Goal: Task Accomplishment & Management: Use online tool/utility

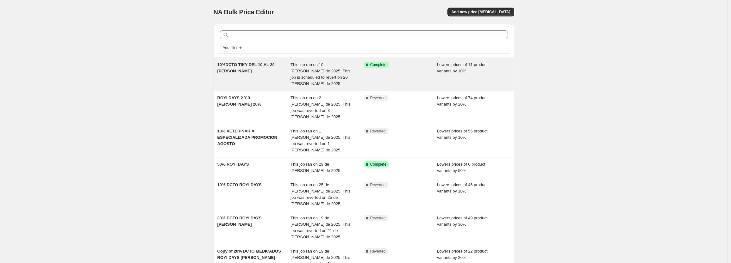
click at [350, 72] on div "This job ran on 10 [PERSON_NAME] de 2025. This job is scheduled to revert on 20…" at bounding box center [327, 74] width 73 height 25
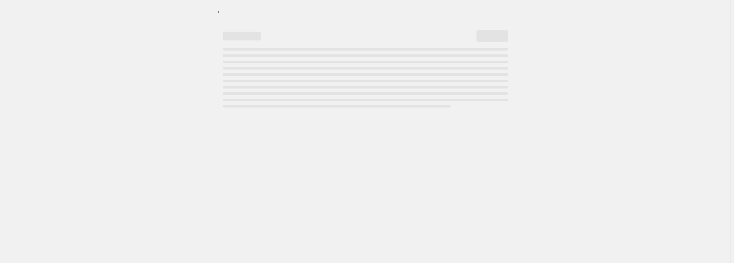
select select "percentage"
select select "pp"
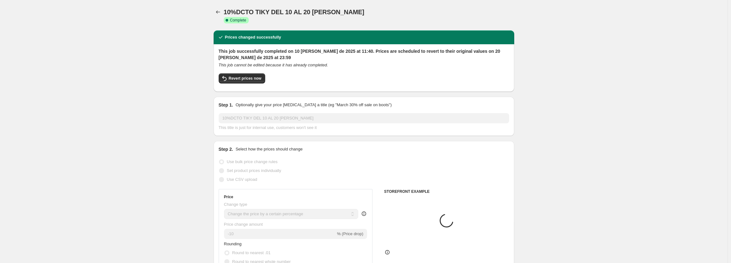
select select "collection"
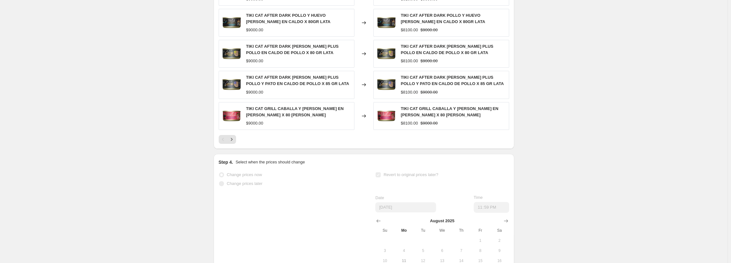
scroll to position [633, 0]
click at [236, 134] on button "Next" at bounding box center [231, 138] width 9 height 9
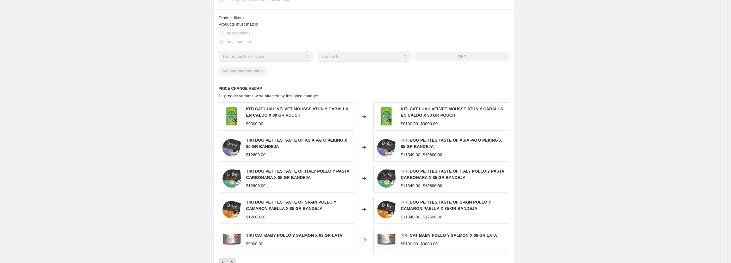
scroll to position [506, 0]
click at [235, 81] on div "PRICE CHANGE RECAP 11 product variants were affected by this price change: KITI…" at bounding box center [364, 177] width 301 height 192
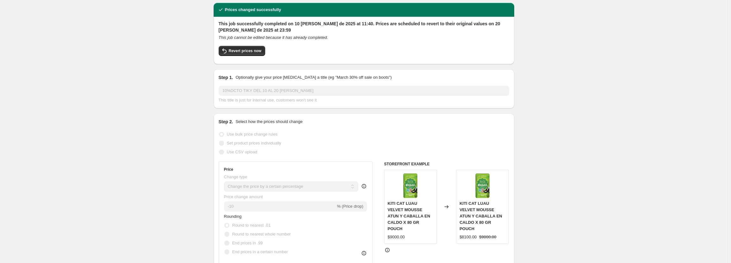
scroll to position [0, 0]
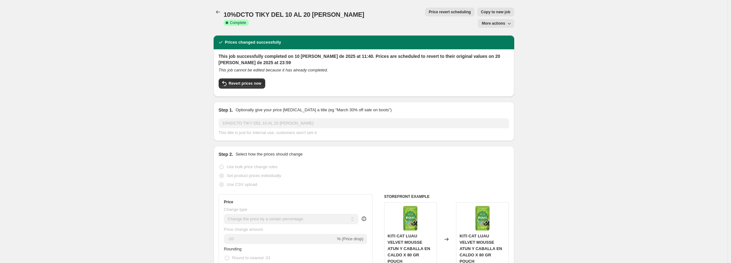
click at [494, 21] on span "More actions" at bounding box center [493, 23] width 23 height 5
click at [250, 81] on span "Revert prices now" at bounding box center [245, 83] width 33 height 5
checkbox input "false"
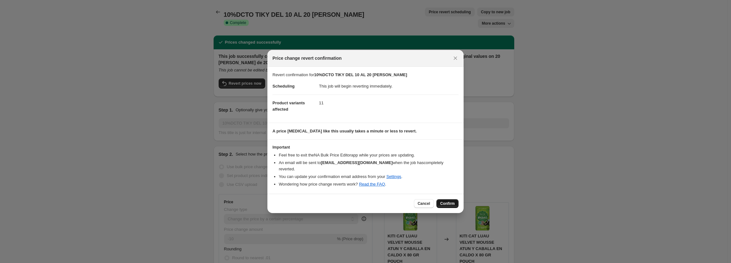
click at [449, 202] on span "Confirm" at bounding box center [447, 203] width 15 height 5
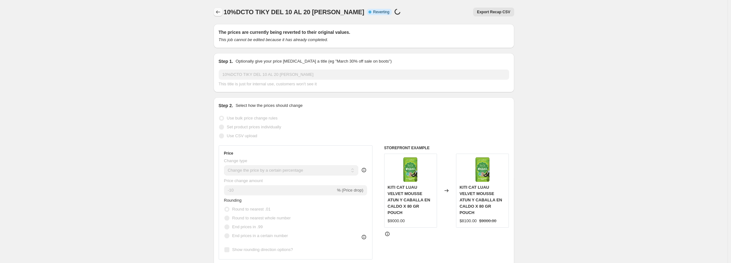
click at [217, 15] on icon "Price change jobs" at bounding box center [218, 12] width 6 height 6
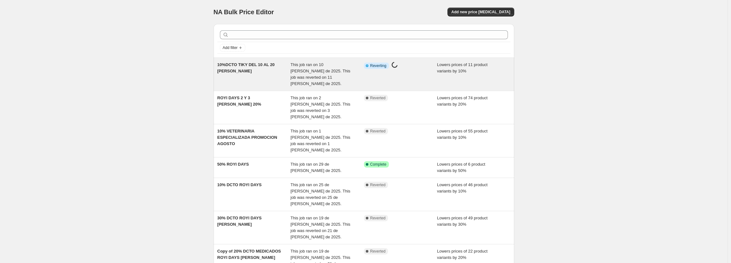
drag, startPoint x: 350, startPoint y: 67, endPoint x: 421, endPoint y: 59, distance: 72.0
click at [421, 59] on div "10%DCTO TIKY DEL 10 AL 20 DE AGOSTO This job ran on 10 de agosto de 2025. This …" at bounding box center [364, 74] width 301 height 33
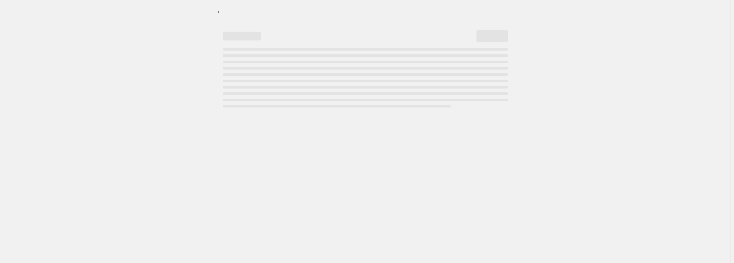
select select "percentage"
select select "pp"
select select "collection"
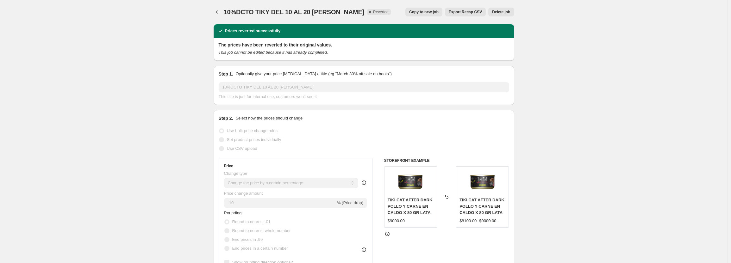
click at [373, 10] on span "Reverted" at bounding box center [381, 11] width 16 height 5
click at [221, 11] on icon "Price change jobs" at bounding box center [218, 12] width 6 height 6
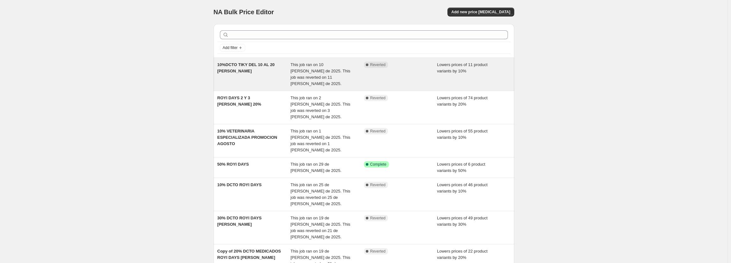
drag, startPoint x: 313, startPoint y: 63, endPoint x: 400, endPoint y: 60, distance: 86.8
click at [400, 60] on div "10%DCTO TIKY DEL 10 AL 20 DE AGOSTO This job ran on 10 de agosto de 2025. This …" at bounding box center [364, 74] width 301 height 33
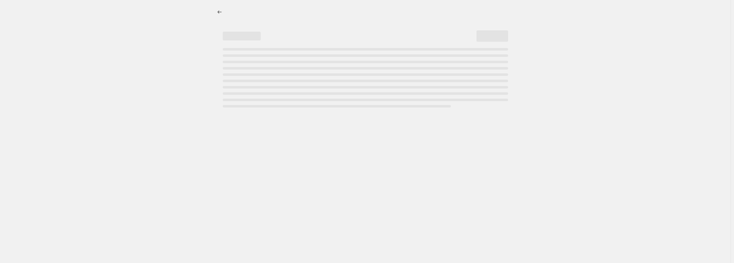
select select "percentage"
select select "pp"
select select "collection"
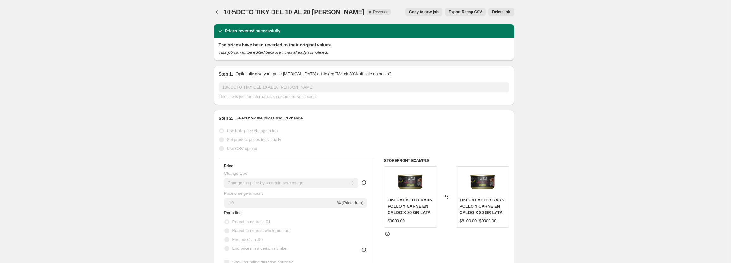
click at [437, 12] on span "Copy to new job" at bounding box center [423, 11] width 29 height 5
select select "percentage"
select select "pp"
select select "collection"
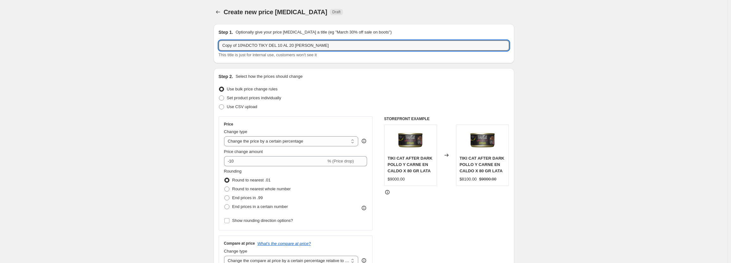
drag, startPoint x: 239, startPoint y: 44, endPoint x: 212, endPoint y: 46, distance: 26.3
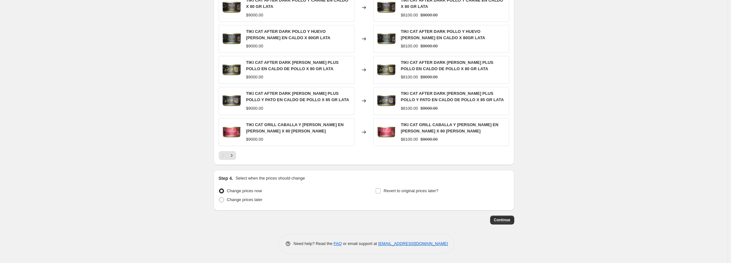
scroll to position [506, 0]
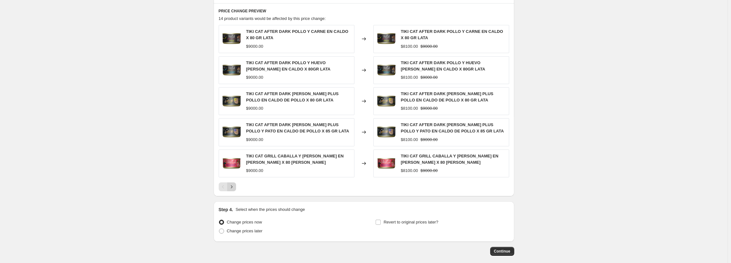
type input "10%DCTO TIKY DEL 10 AL 20 DE AGOSTO"
click at [235, 189] on icon "Next" at bounding box center [232, 187] width 6 height 6
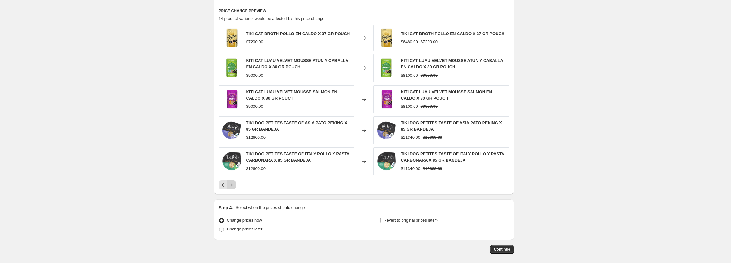
click at [234, 189] on button "Next" at bounding box center [231, 185] width 9 height 9
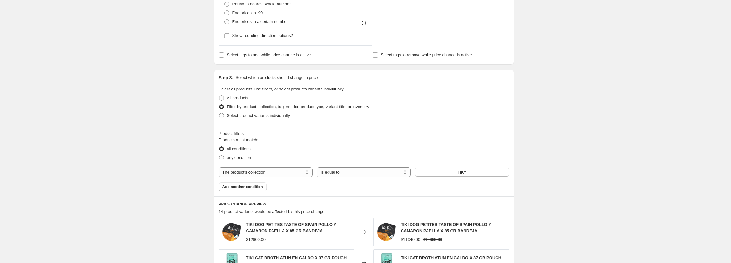
scroll to position [503, 0]
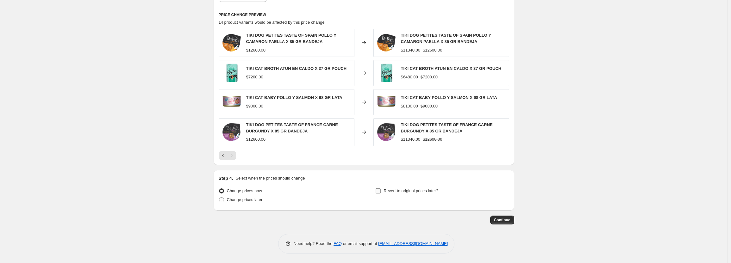
click at [384, 193] on label "Revert to original prices later?" at bounding box center [406, 191] width 63 height 9
click at [381, 193] on input "Revert to original prices later?" at bounding box center [378, 191] width 5 height 5
checkbox input "true"
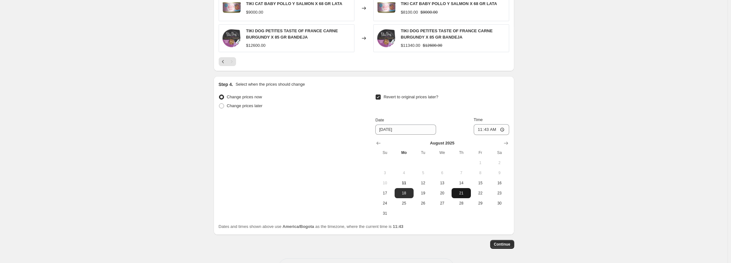
scroll to position [598, 0]
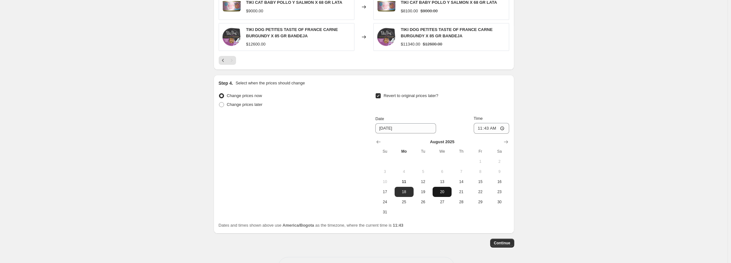
click at [447, 193] on span "20" at bounding box center [442, 192] width 14 height 5
type input "8/20/2025"
click at [488, 129] on input "11:43" at bounding box center [491, 128] width 35 height 11
type input "23:59"
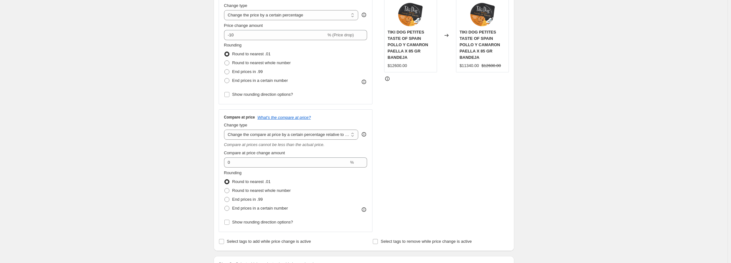
scroll to position [127, 0]
click at [344, 135] on select "Change the compare at price to the current price (sale) Change the compare at p…" at bounding box center [291, 134] width 135 height 10
click at [225, 129] on select "Change the compare at price to the current price (sale) Change the compare at p…" at bounding box center [291, 134] width 135 height 10
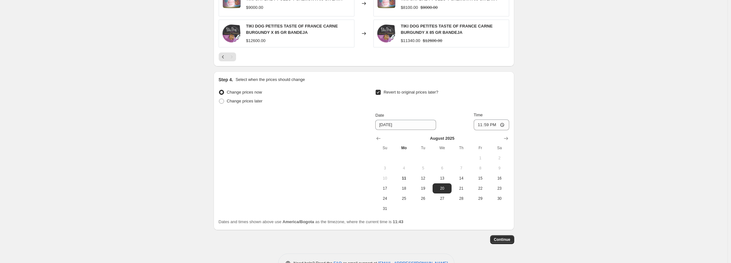
scroll to position [621, 0]
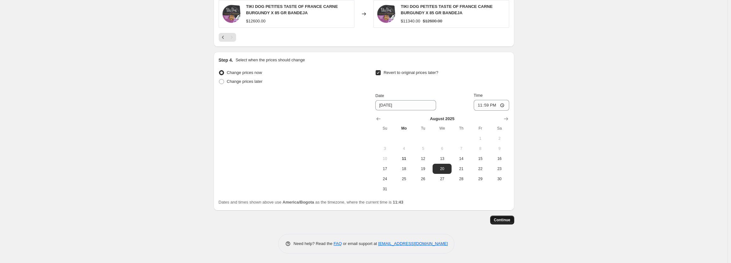
click at [504, 221] on span "Continue" at bounding box center [502, 220] width 16 height 5
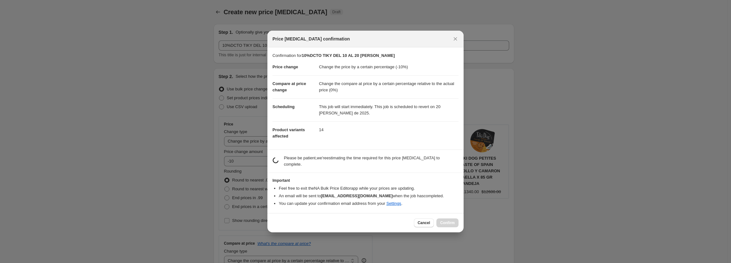
scroll to position [0, 0]
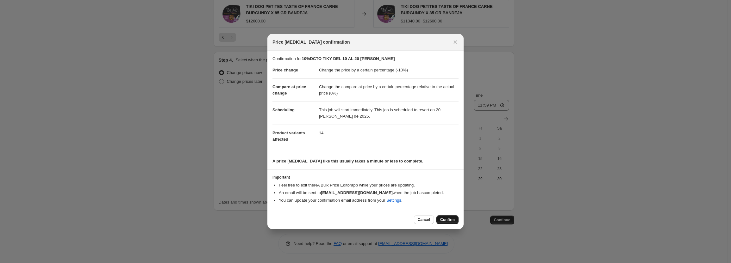
click at [451, 216] on button "Confirm" at bounding box center [448, 220] width 22 height 9
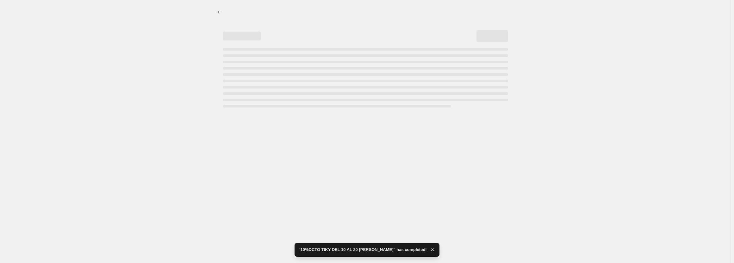
select select "percentage"
select select "pp"
select select "collection"
